Goal: Transaction & Acquisition: Purchase product/service

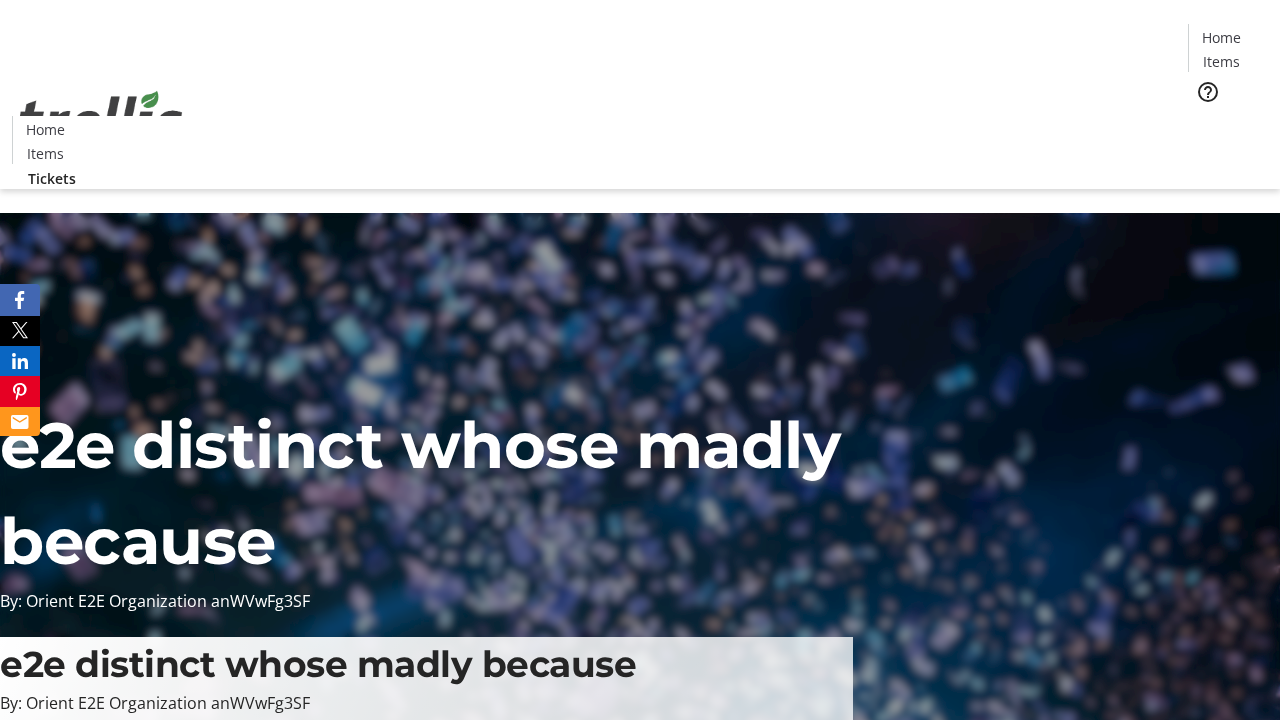
click at [1204, 116] on span "Tickets" at bounding box center [1228, 126] width 48 height 21
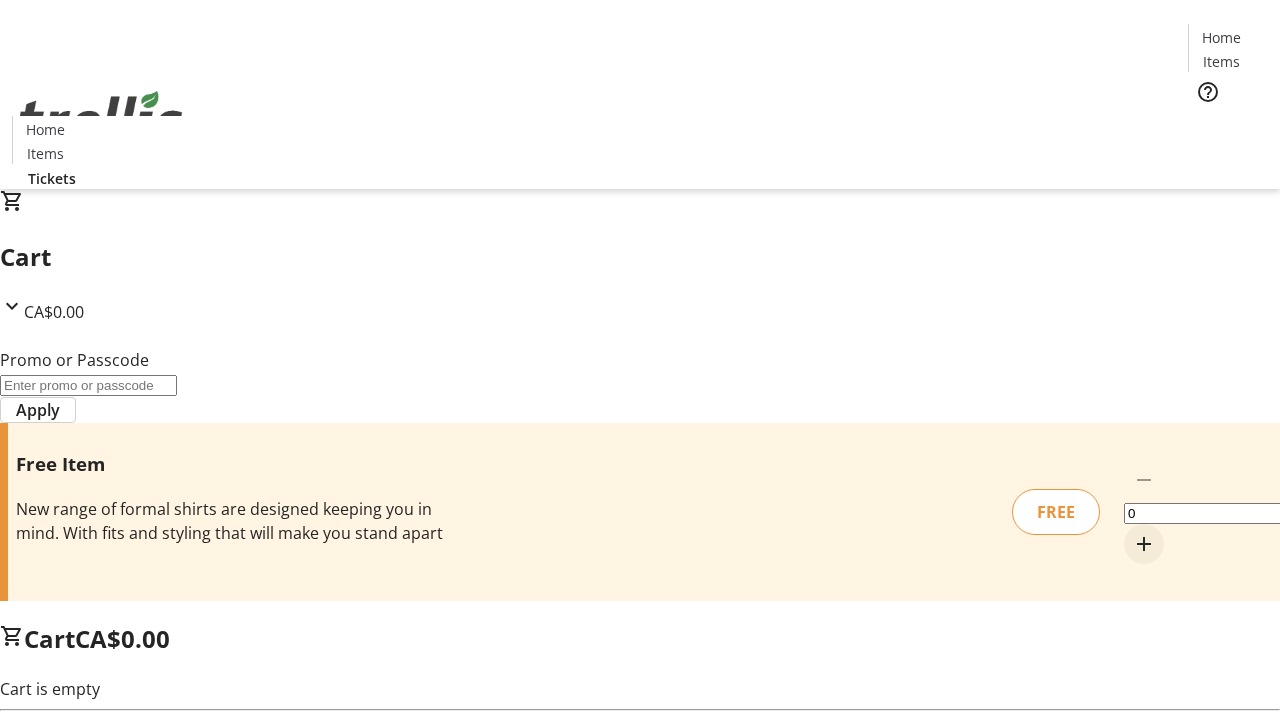
click at [1132, 532] on mat-icon "Increment by one" at bounding box center [1144, 544] width 24 height 24
type input "1"
